Goal: Register for event/course

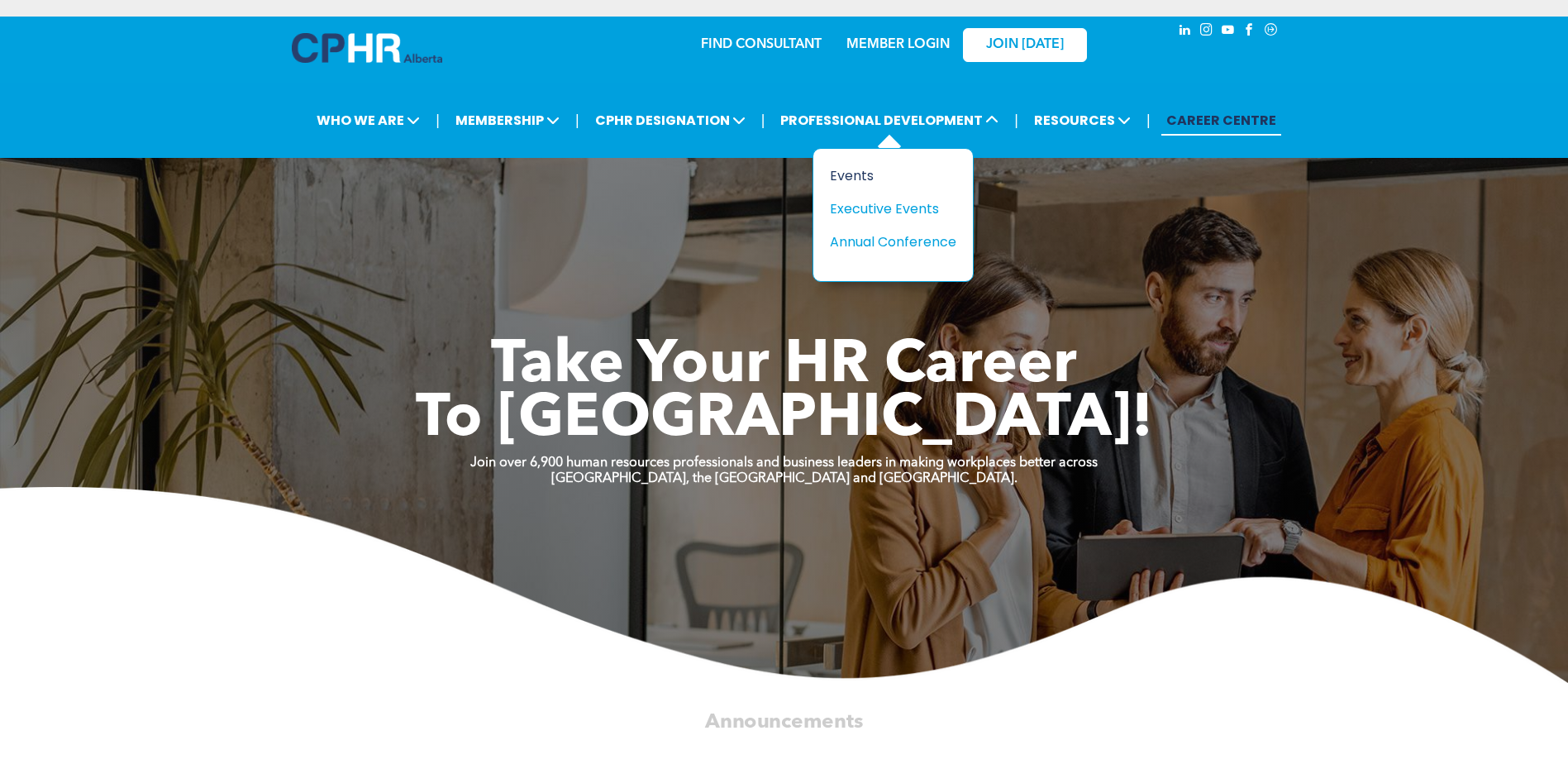
click at [872, 180] on div "Events" at bounding box center [887, 175] width 114 height 21
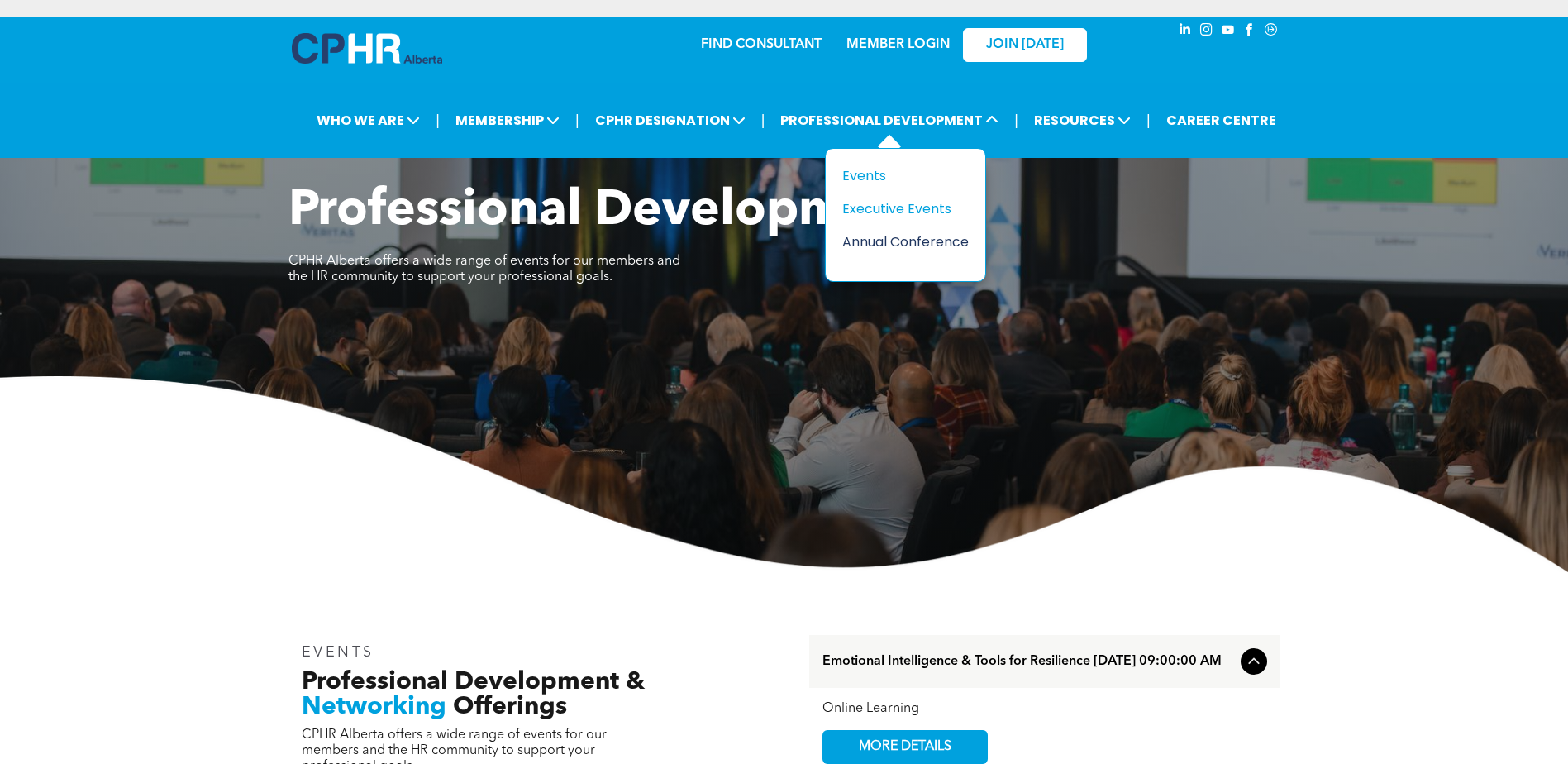
click at [902, 245] on div "Annual Conference" at bounding box center [899, 242] width 114 height 21
